Goal: Navigation & Orientation: Find specific page/section

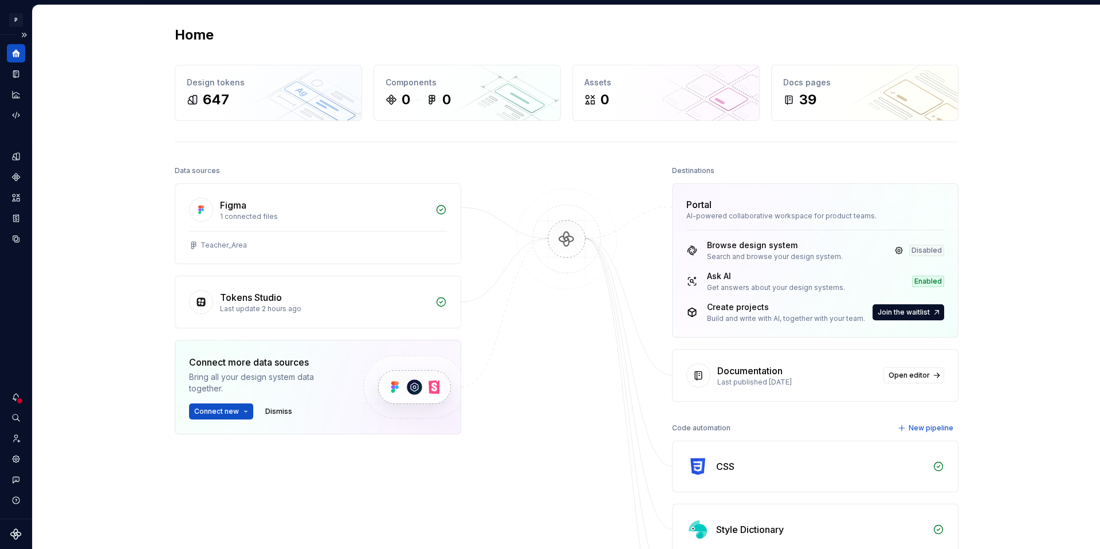
click at [16, 521] on icon "Supernova Logo" at bounding box center [15, 533] width 11 height 11
click at [13, 18] on html "P Lumina V Design system data Home Design tokens 647 Components 0 0 Assets 0 Do…" at bounding box center [550, 274] width 1100 height 549
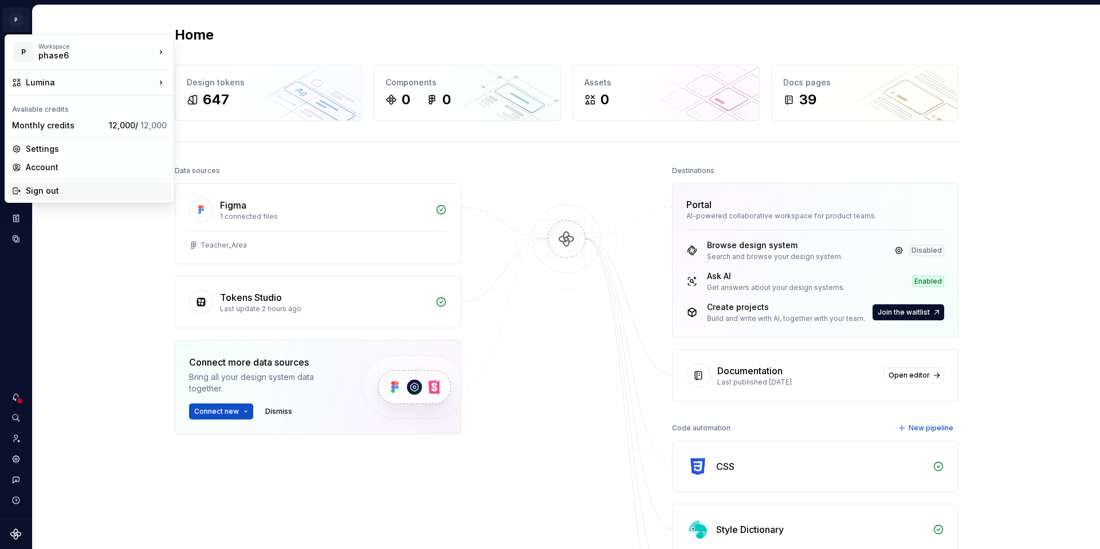
click at [38, 190] on div "Sign out" at bounding box center [96, 190] width 141 height 11
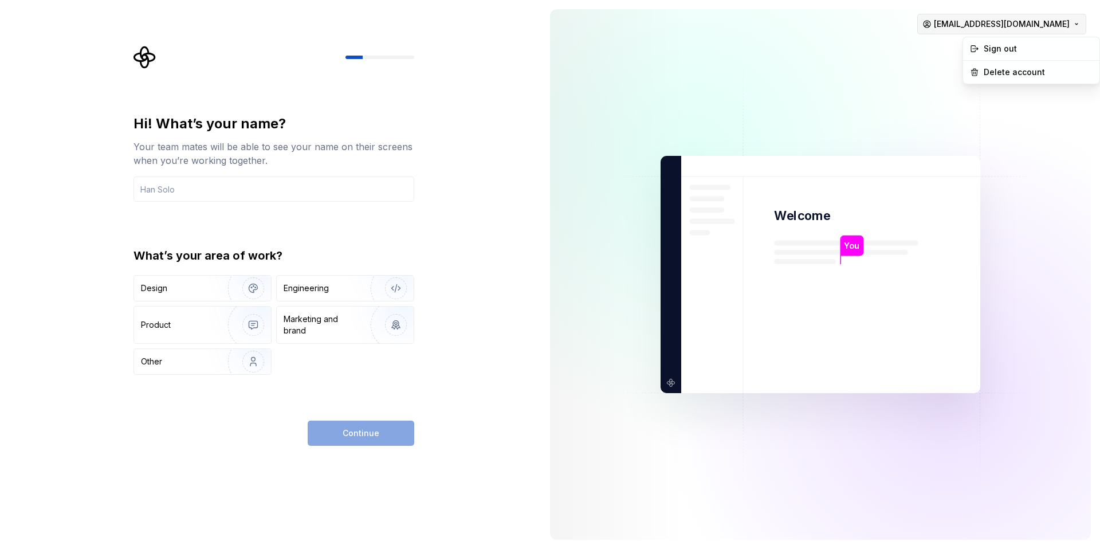
click at [1072, 22] on html "Hi! What’s your name? Your team mates will be able to see your name on their sc…" at bounding box center [550, 274] width 1100 height 549
click at [843, 44] on html "Hi! What’s your name? Your team mates will be able to see your name on their sc…" at bounding box center [550, 274] width 1100 height 549
